Goal: Transaction & Acquisition: Purchase product/service

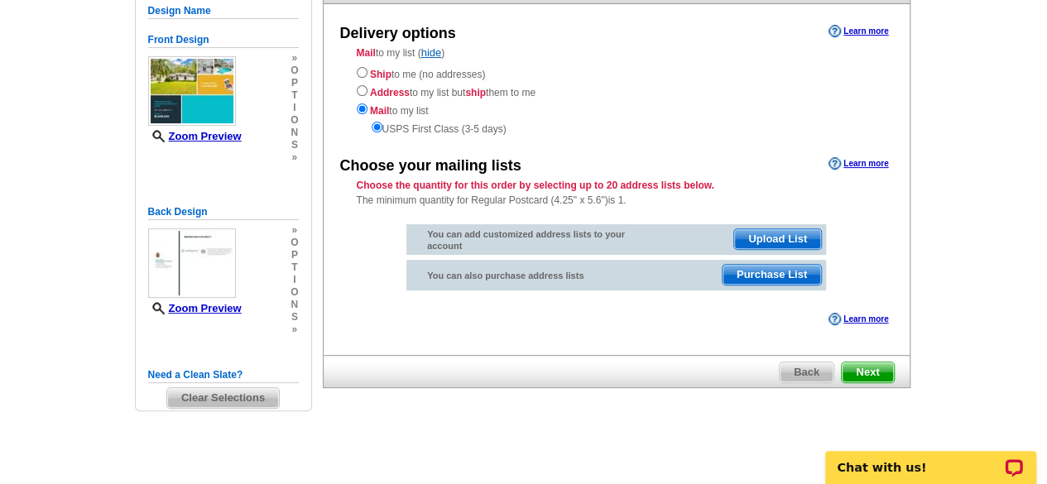
scroll to position [169, 0]
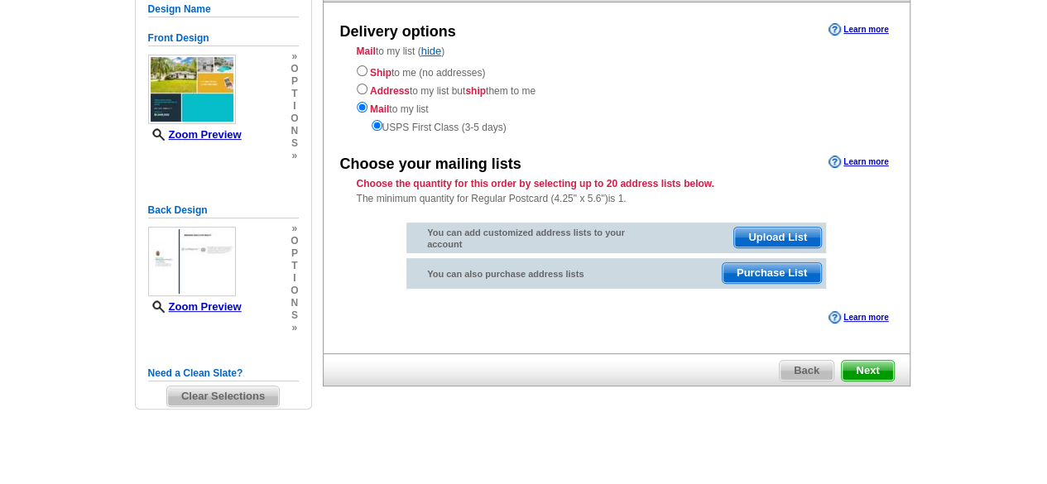
click at [584, 333] on div "Delivery options Learn more Mail to my list ( hide ) Ship to me (no addresses) …" at bounding box center [616, 177] width 587 height 351
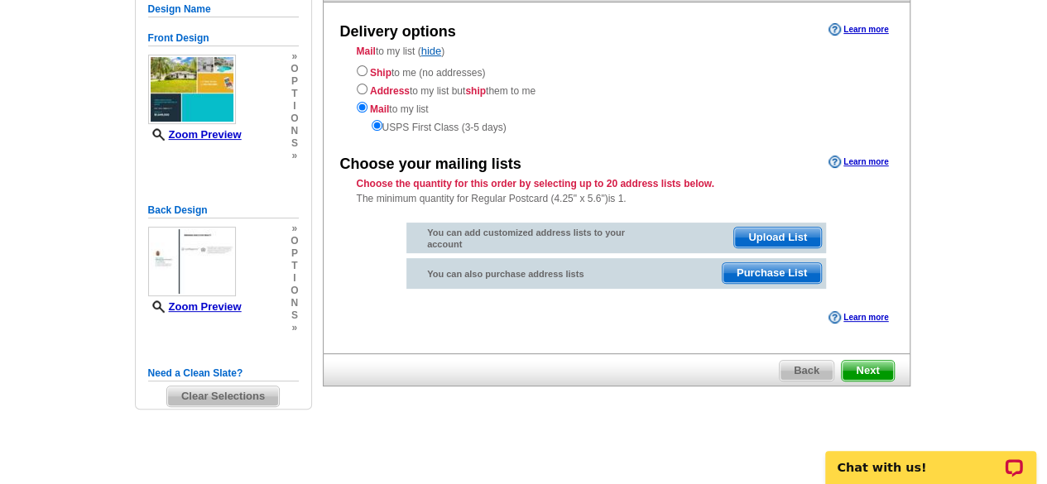
click at [866, 368] on span "Next" at bounding box center [866, 371] width 51 height 20
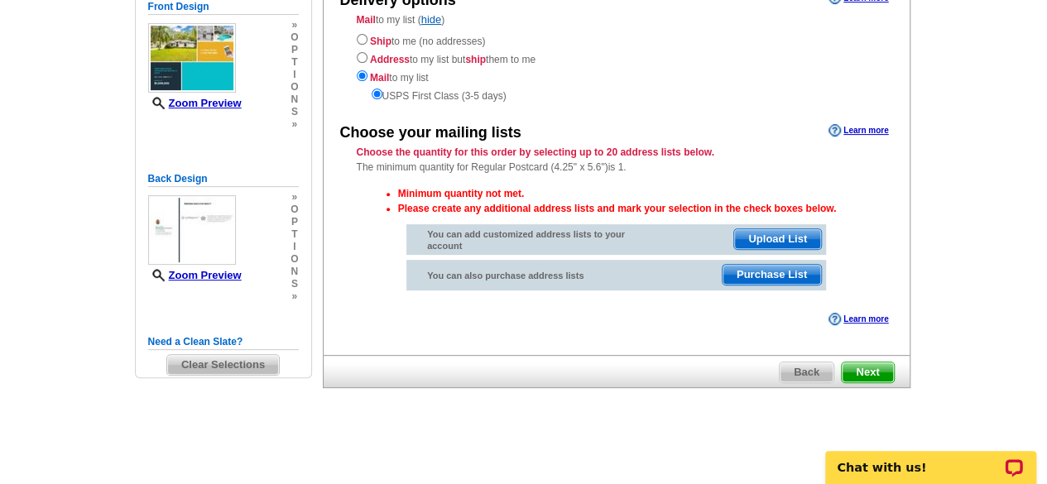
scroll to position [202, 0]
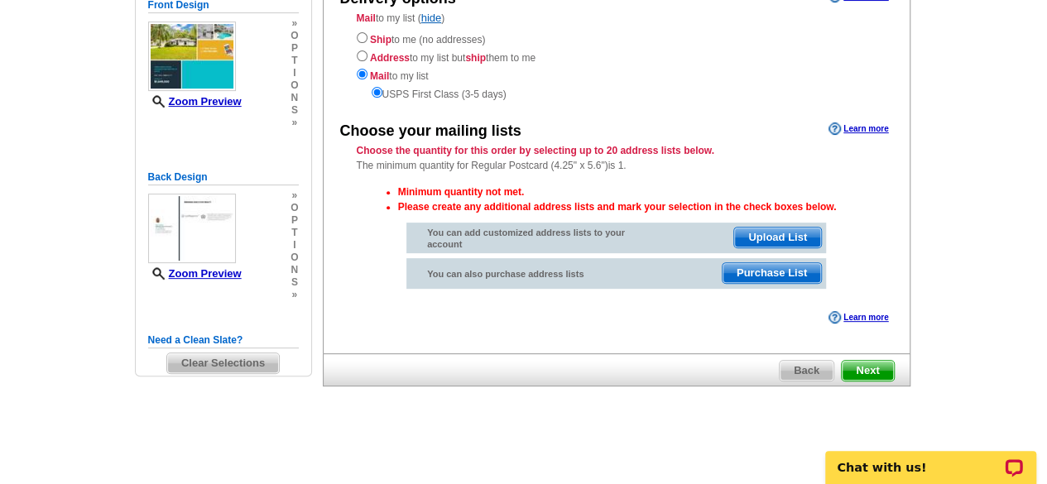
click at [865, 361] on span "Next" at bounding box center [866, 371] width 51 height 20
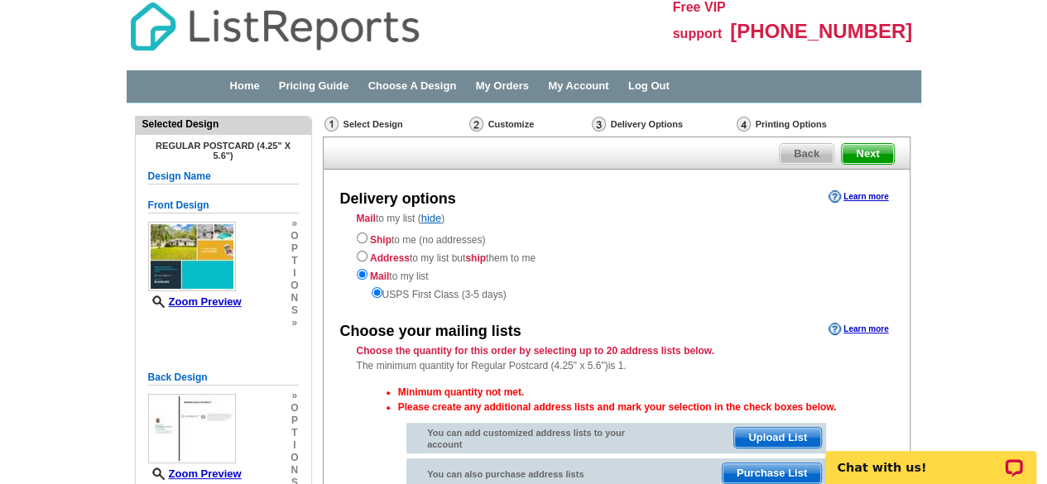
scroll to position [0, 0]
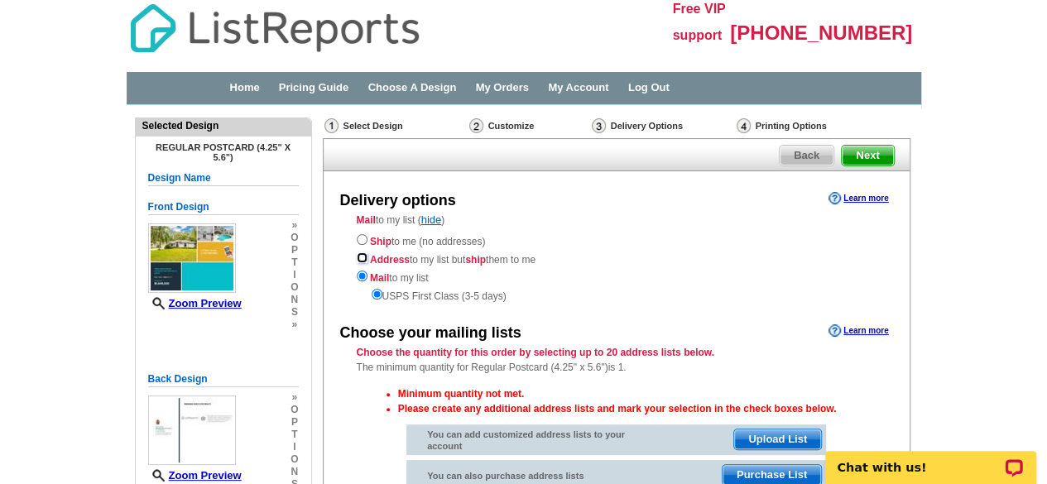
click at [357, 259] on input "radio" at bounding box center [362, 257] width 11 height 11
radio input "true"
click at [359, 242] on input "radio" at bounding box center [362, 239] width 11 height 11
radio input "true"
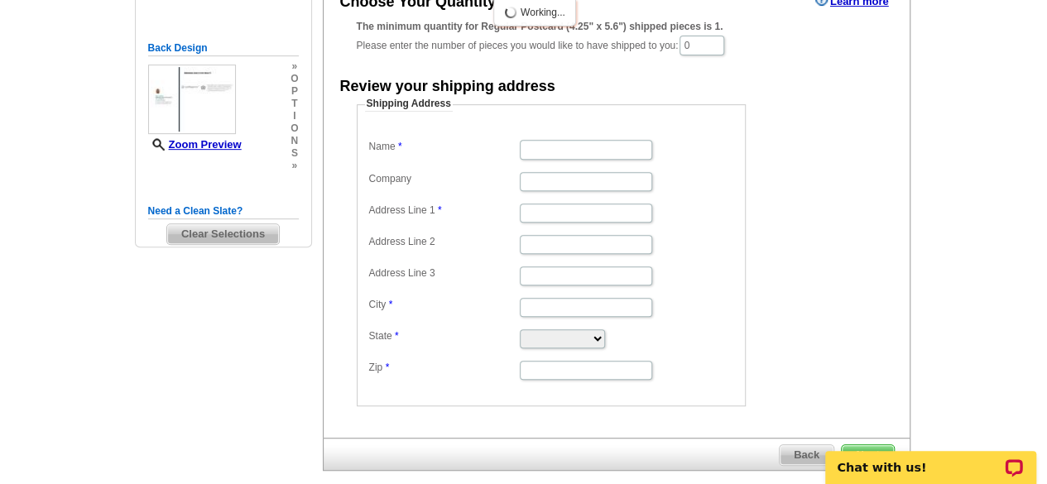
scroll to position [409, 0]
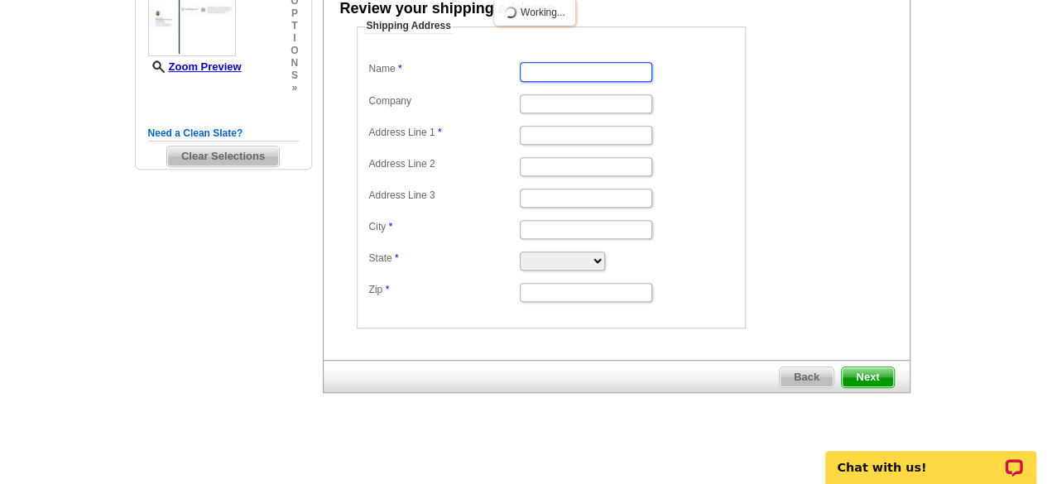
click at [612, 73] on input "Name" at bounding box center [586, 71] width 132 height 19
type input "[PERSON_NAME]"
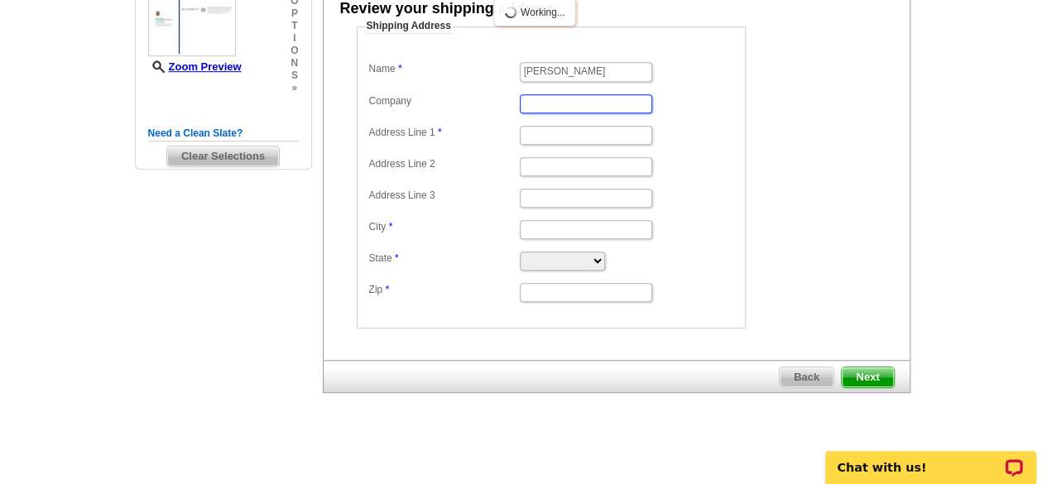
scroll to position [0, 0]
type input "[PERSON_NAME] Executive Realty"
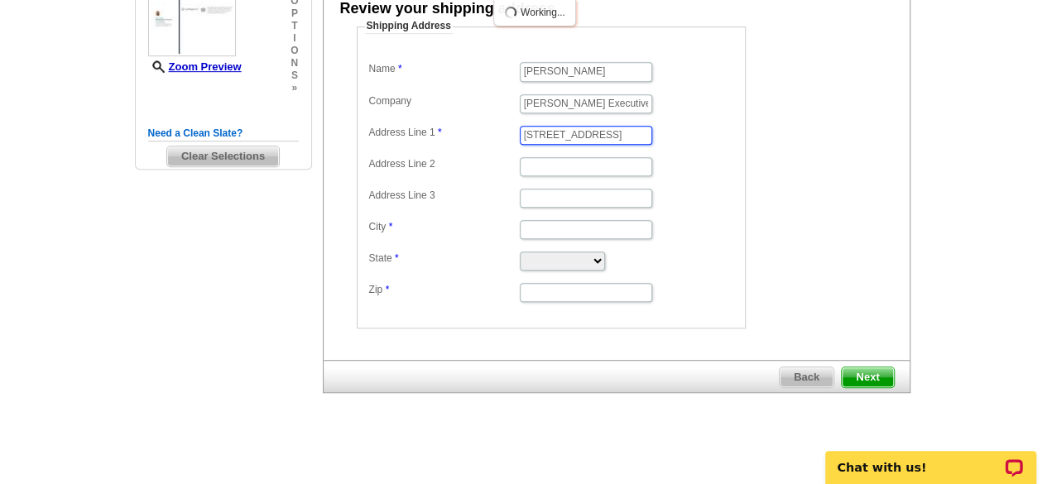
type input "[STREET_ADDRESS]"
click at [601, 229] on input "City" at bounding box center [586, 229] width 132 height 19
type input "Loxahatchee"
select select "FL"
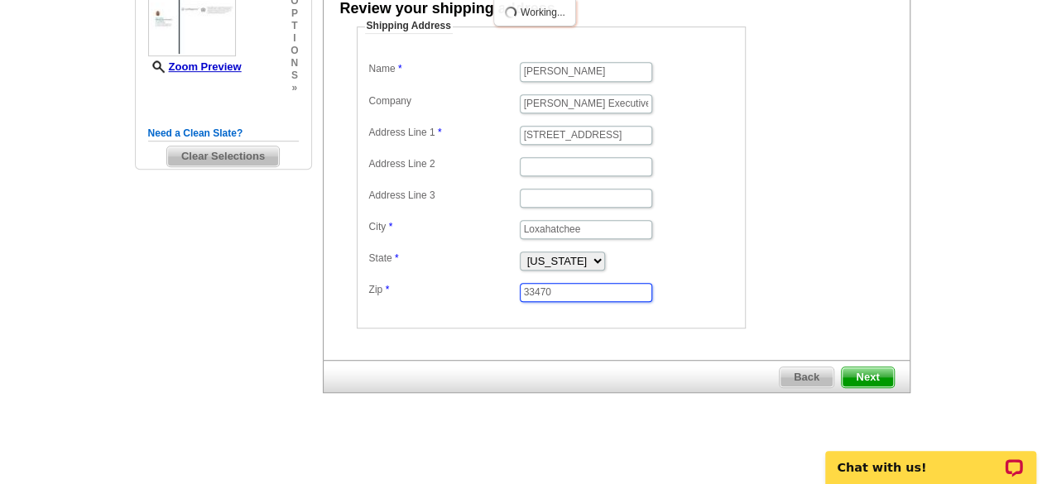
type input "33470"
click at [859, 367] on span "Next" at bounding box center [866, 377] width 51 height 20
click at [872, 371] on span "Next" at bounding box center [866, 377] width 51 height 20
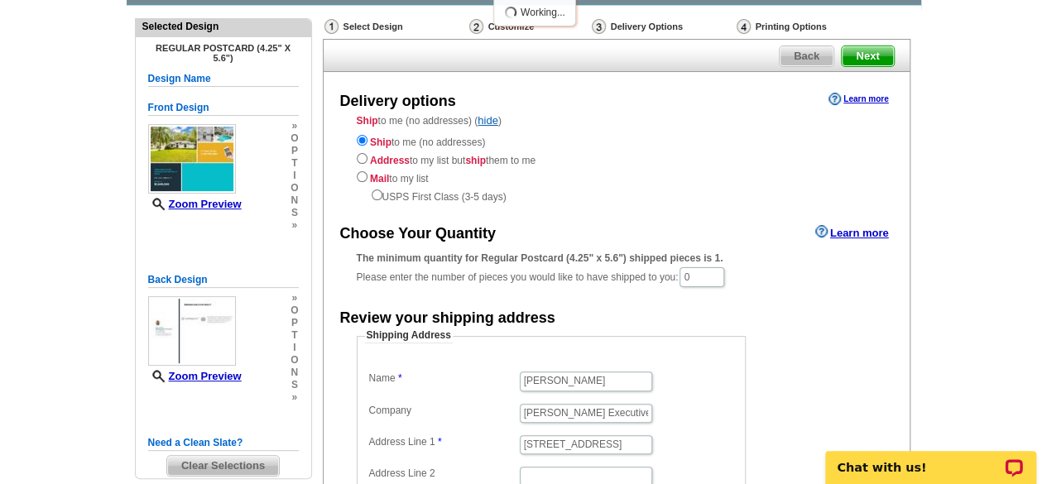
scroll to position [78, 0]
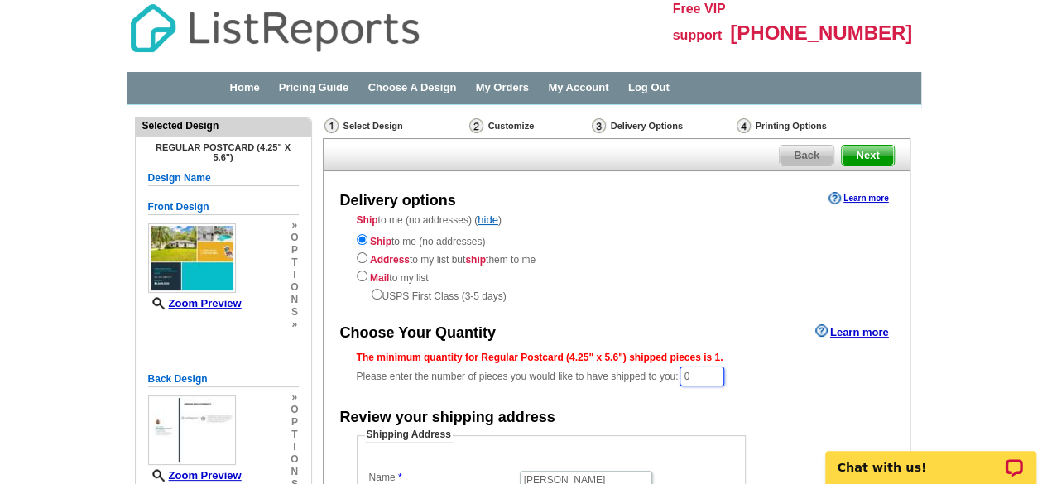
drag, startPoint x: 703, startPoint y: 371, endPoint x: 641, endPoint y: 373, distance: 62.1
click at [641, 373] on div "The minimum quantity for Regular Postcard (4.25" x 5.6") shipped pieces is 1. P…" at bounding box center [617, 369] width 520 height 38
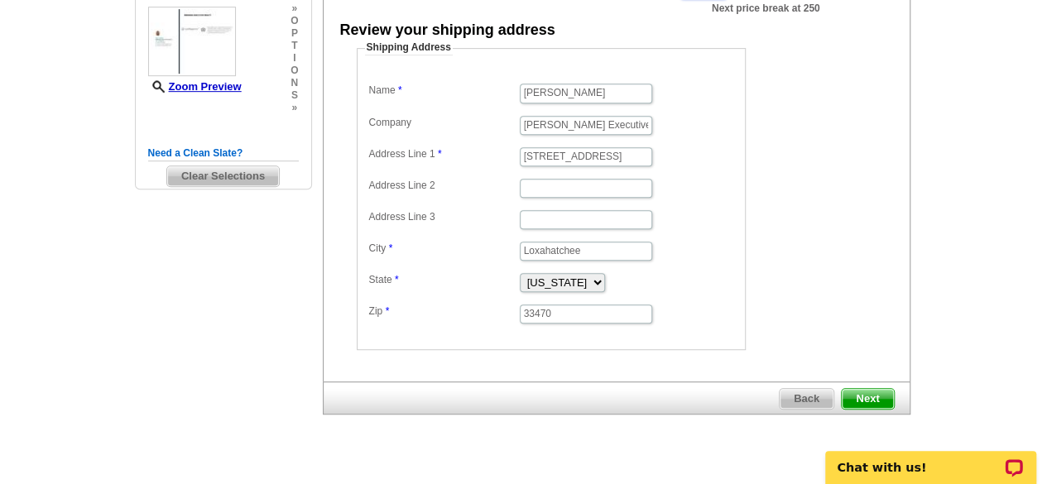
scroll to position [411, 0]
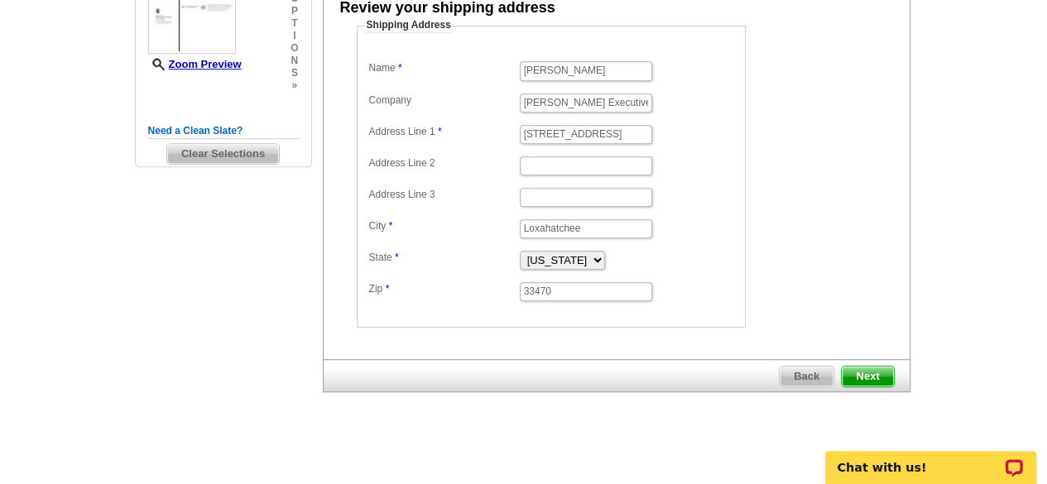
type input "200"
click at [874, 370] on span "Next" at bounding box center [866, 377] width 51 height 20
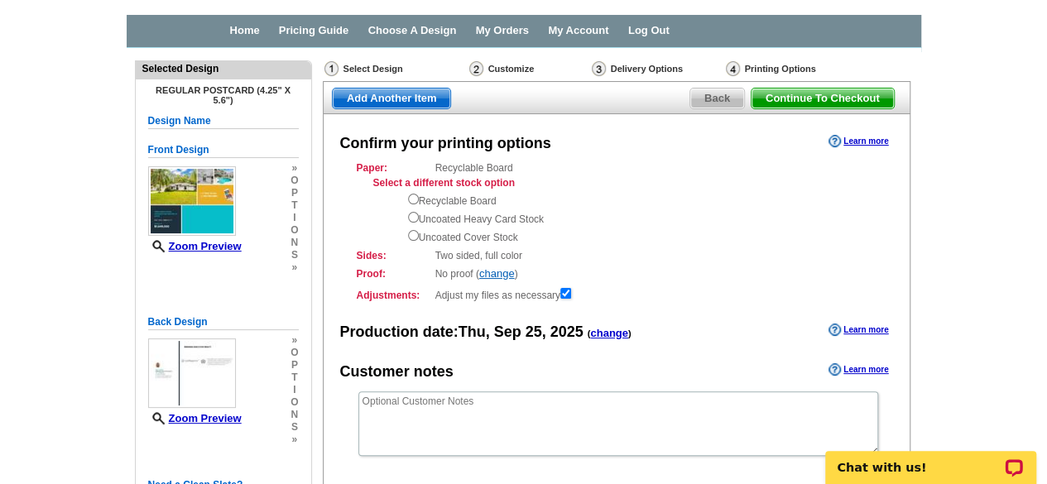
scroll to position [83, 0]
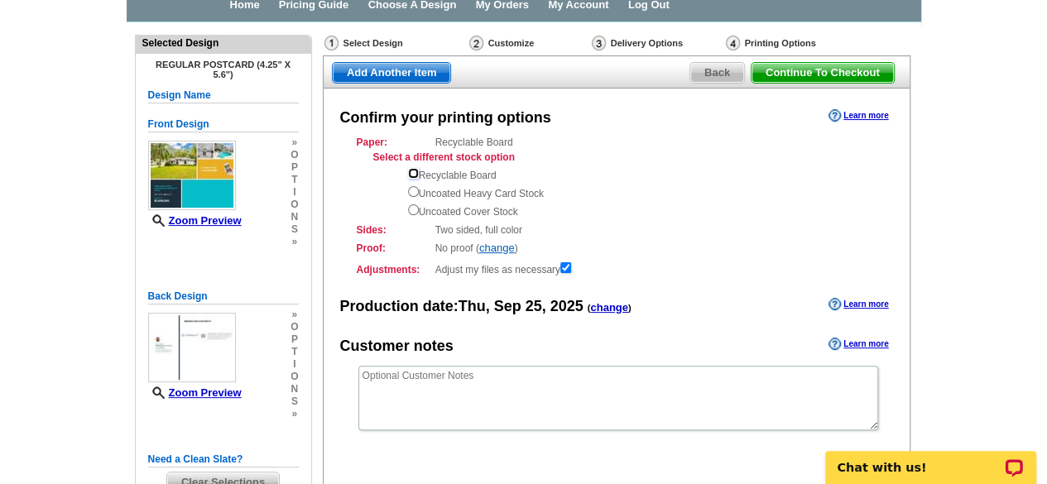
click at [409, 173] on input "radio" at bounding box center [413, 173] width 11 height 11
radio input "true"
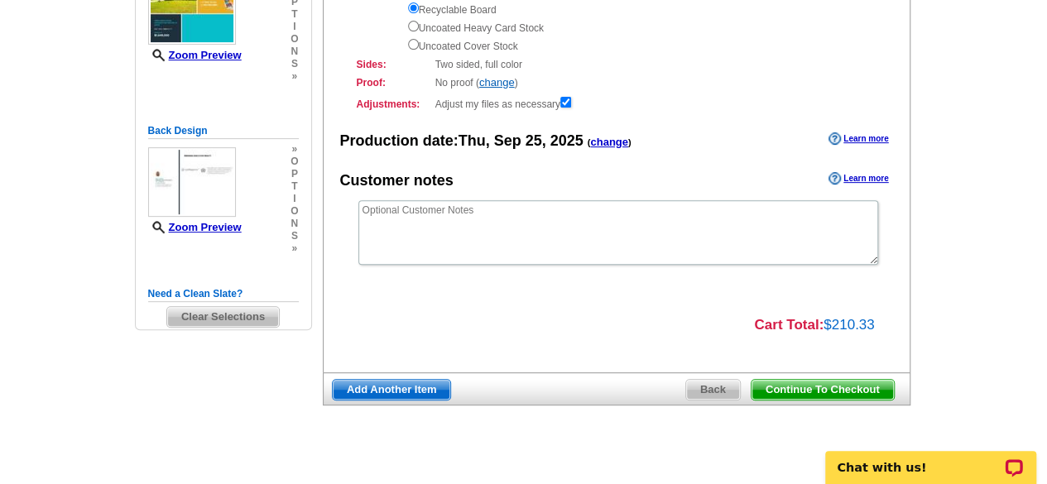
scroll to position [165, 0]
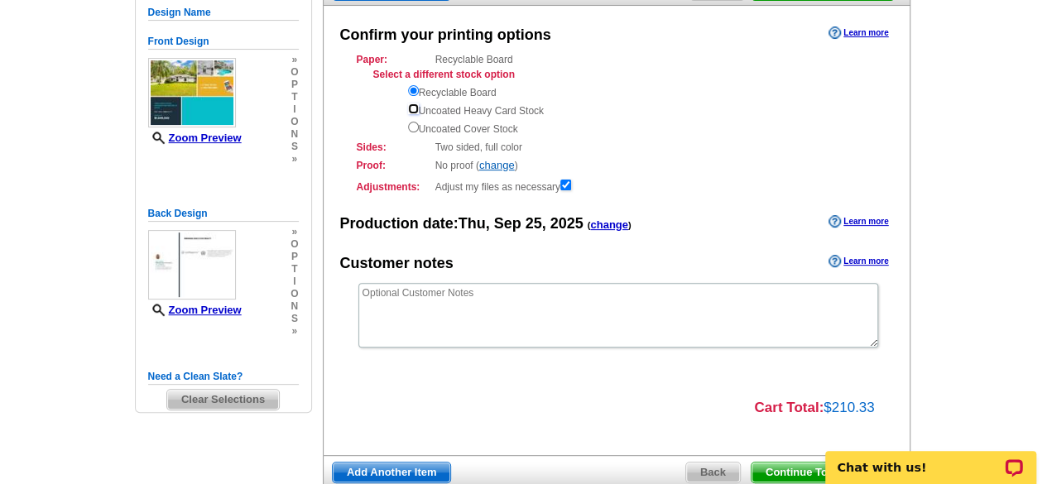
click at [415, 110] on input "radio" at bounding box center [413, 108] width 11 height 11
radio input "true"
click at [410, 128] on input "radio" at bounding box center [413, 127] width 11 height 11
radio input "true"
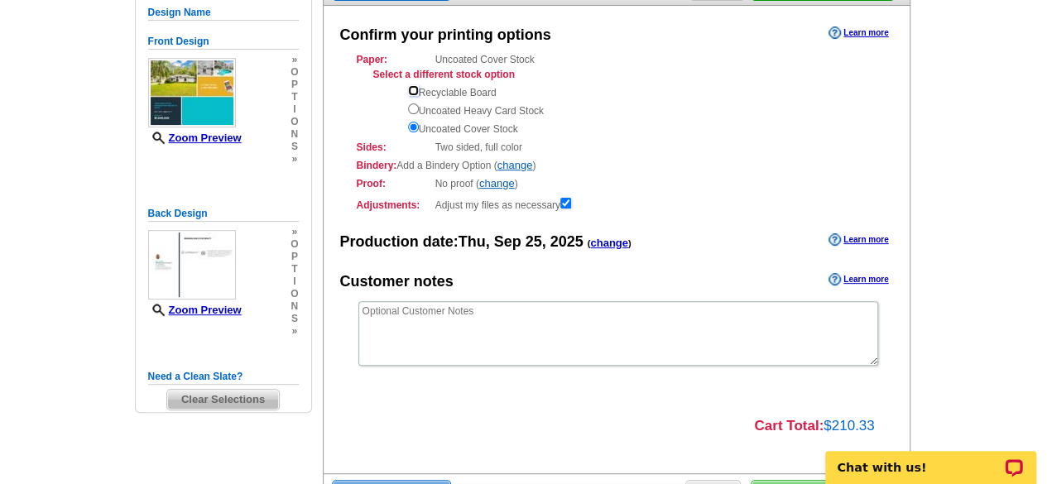
click at [412, 89] on input "radio" at bounding box center [413, 90] width 11 height 11
radio input "true"
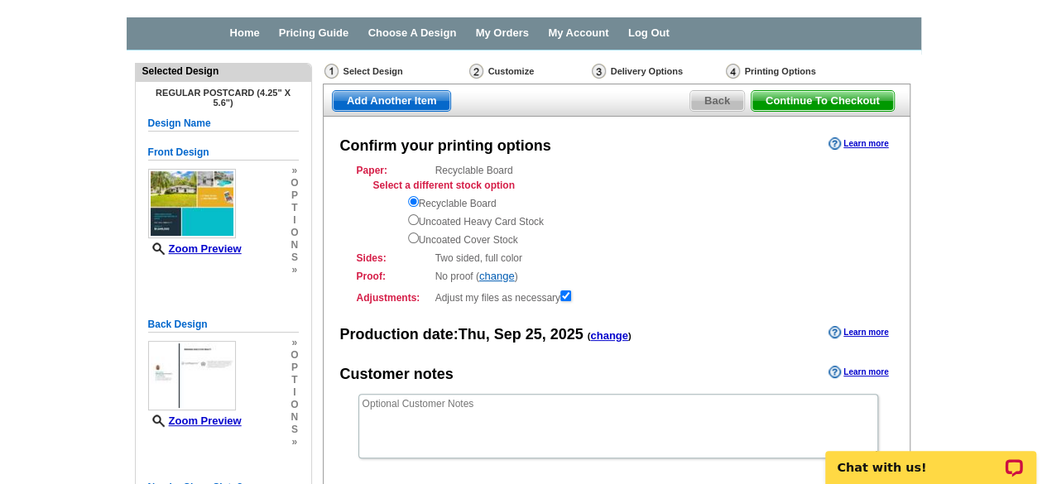
scroll to position [19, 0]
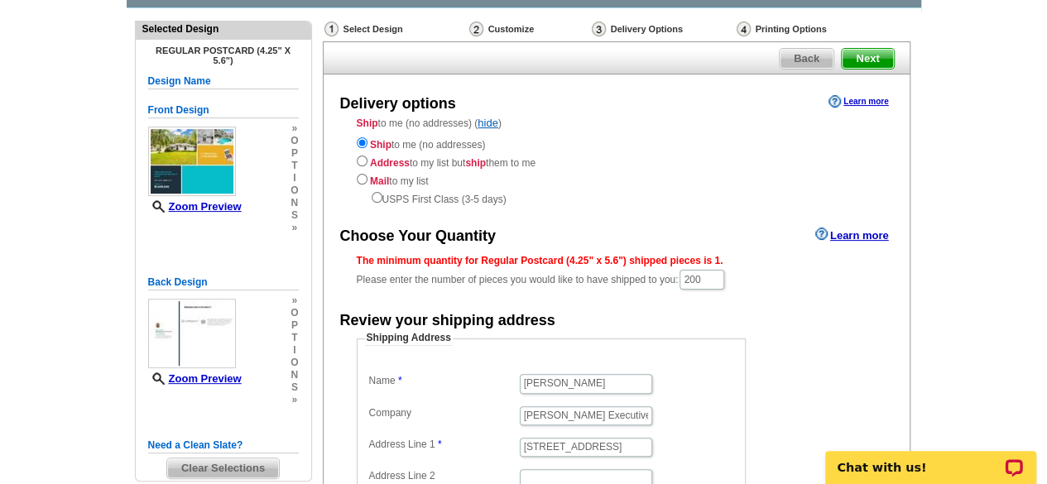
scroll to position [78, 0]
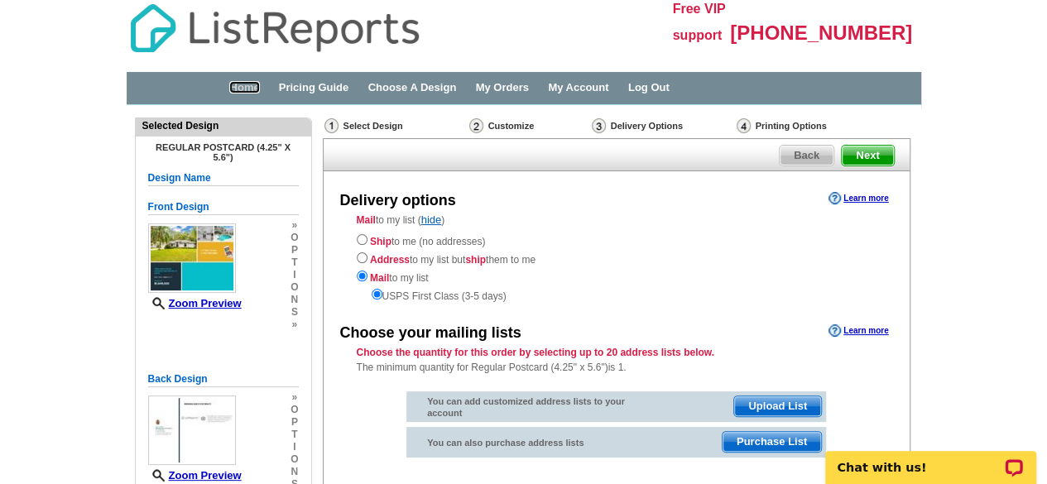
click at [237, 89] on link "Home" at bounding box center [244, 87] width 30 height 12
